Goal: Navigation & Orientation: Find specific page/section

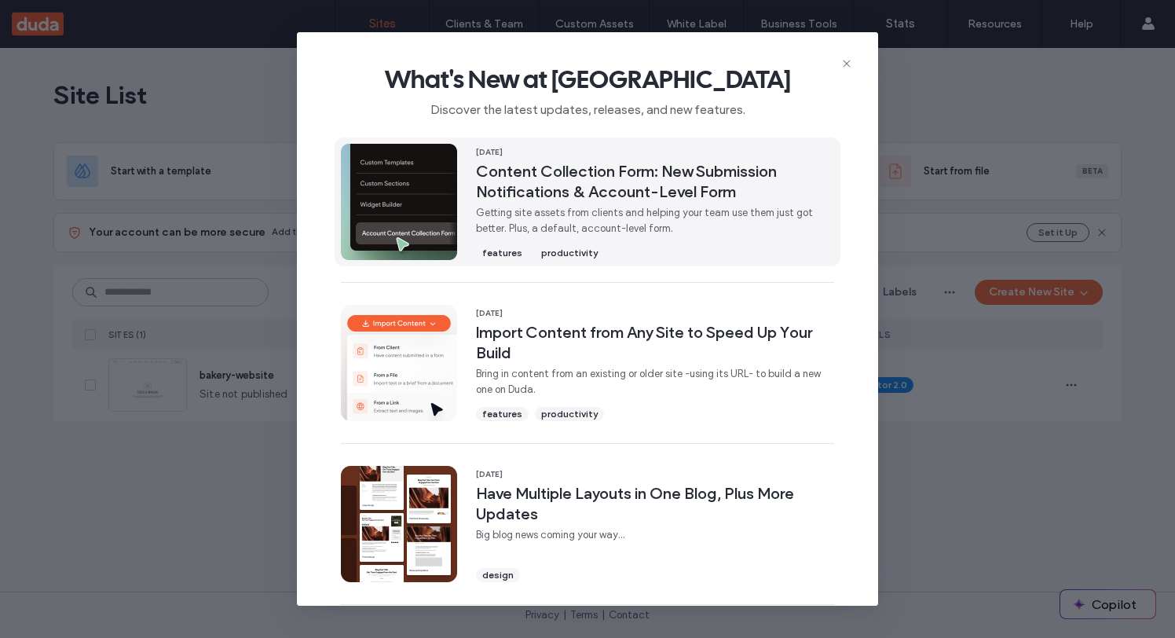
click at [528, 188] on span "Content Collection Form: New Submission Notifications & Account-Level Form" at bounding box center [655, 181] width 358 height 41
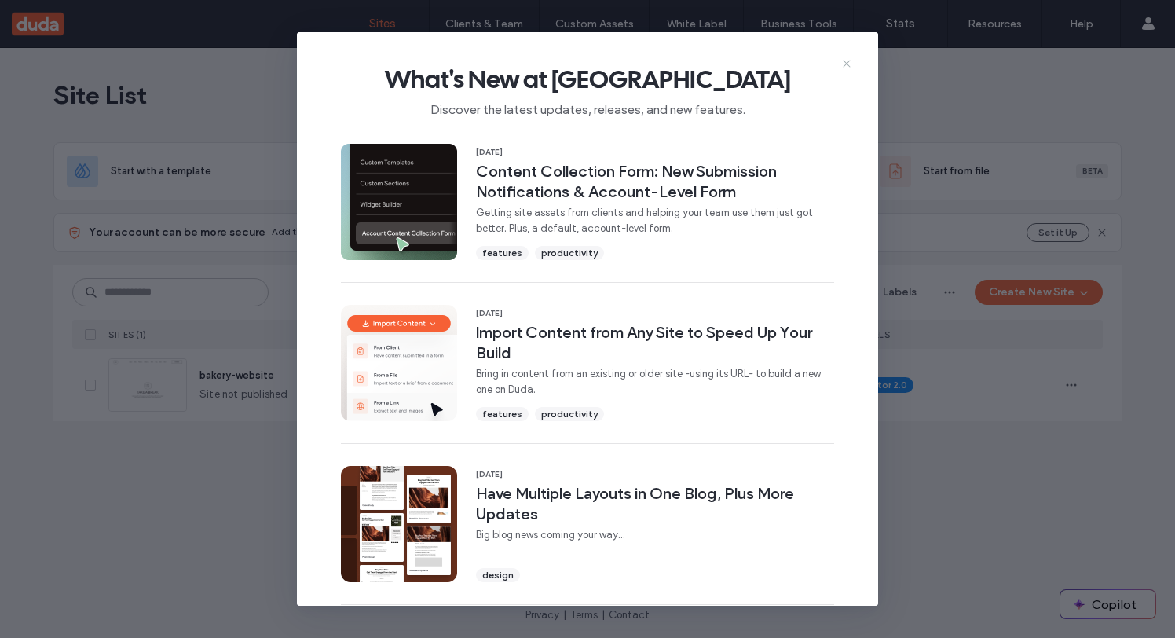
click at [848, 60] on icon at bounding box center [846, 63] width 13 height 13
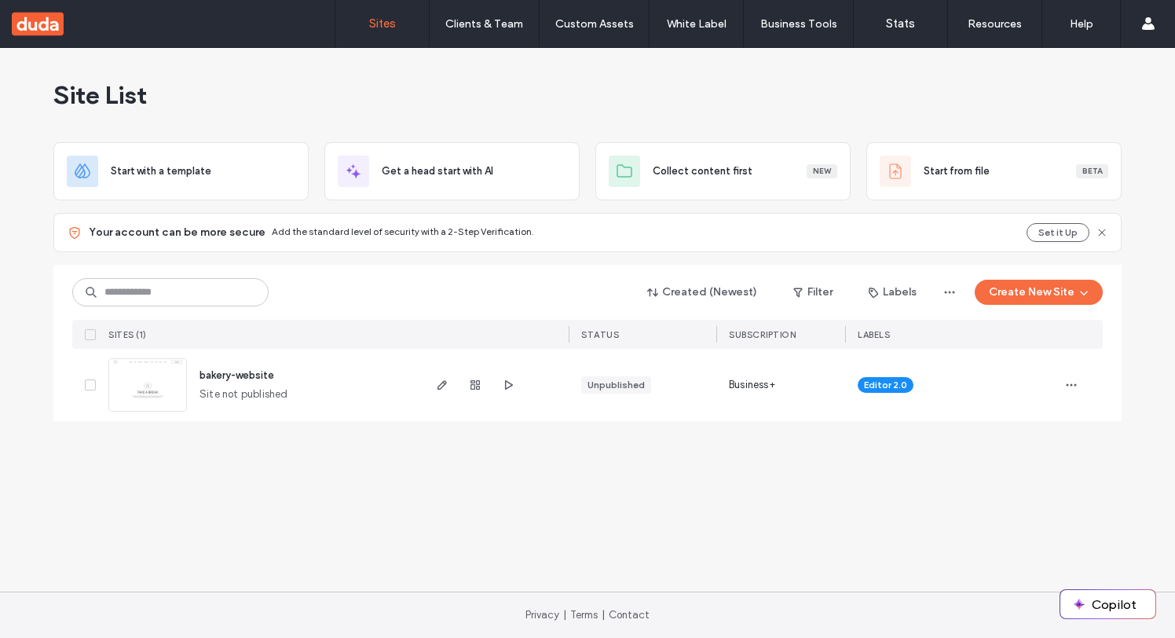
click at [152, 387] on img at bounding box center [147, 412] width 77 height 107
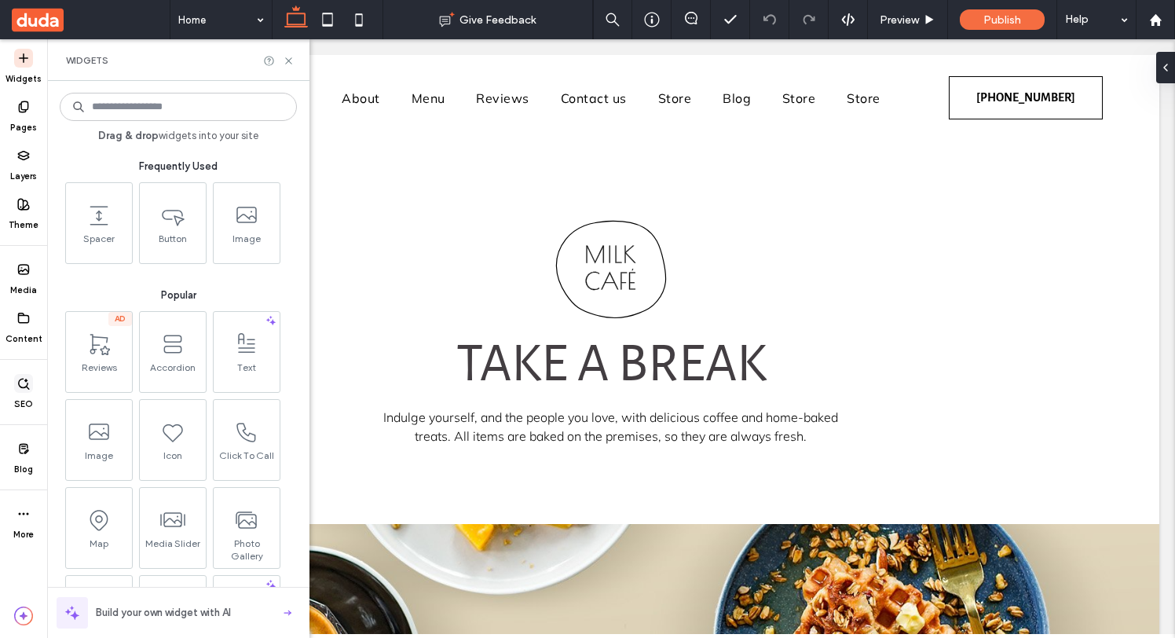
click at [24, 390] on span at bounding box center [23, 383] width 19 height 19
